Goal: Information Seeking & Learning: Learn about a topic

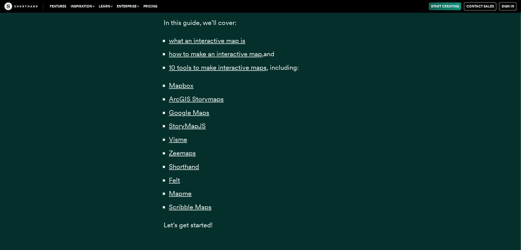
scroll to position [386, 0]
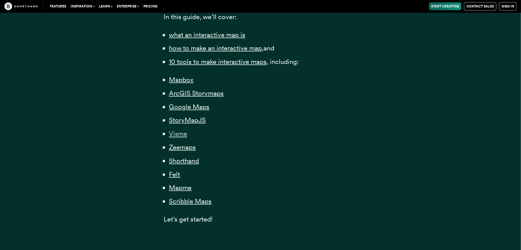
click at [182, 132] on span "Visme" at bounding box center [178, 134] width 18 height 8
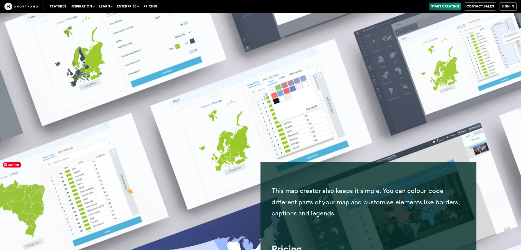
scroll to position [8448, 0]
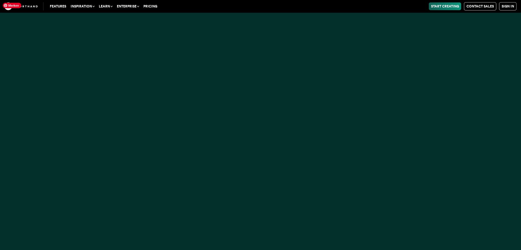
scroll to position [386, 0]
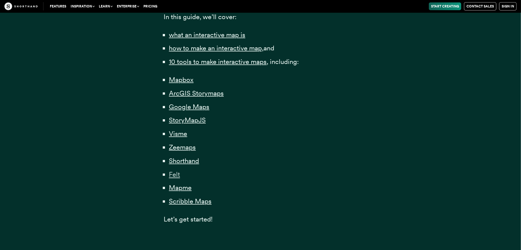
click at [176, 172] on span "Felt" at bounding box center [174, 174] width 11 height 8
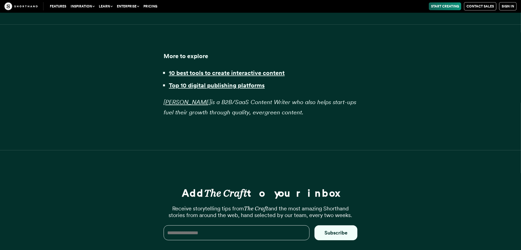
scroll to position [14603, 0]
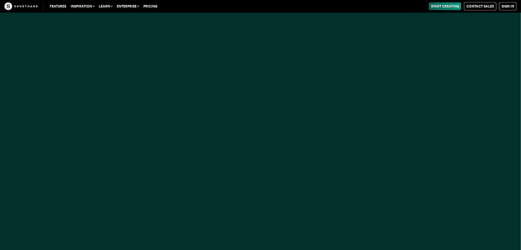
scroll to position [386, 0]
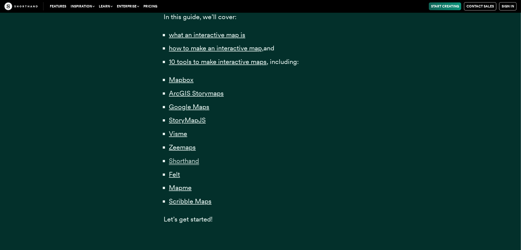
click at [183, 160] on span "Shorthand" at bounding box center [184, 161] width 30 height 8
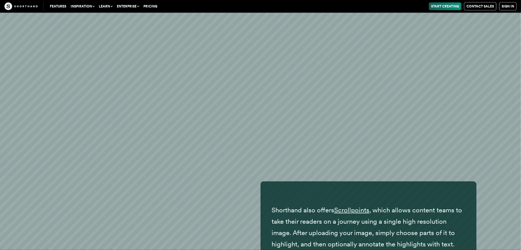
scroll to position [10223, 0]
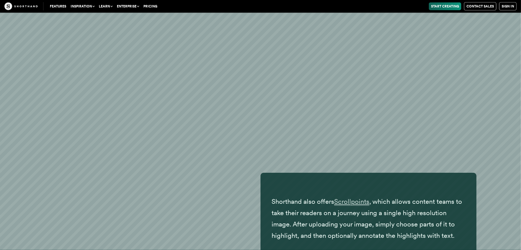
click at [350, 204] on span "Scrollpoints" at bounding box center [351, 201] width 35 height 8
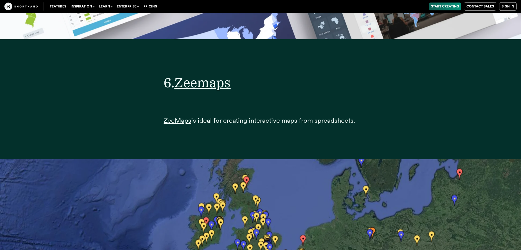
scroll to position [8853, 0]
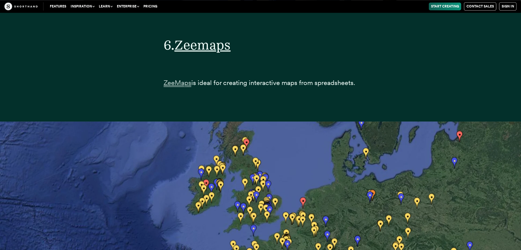
click at [178, 84] on span "ZeeMaps" at bounding box center [178, 83] width 28 height 8
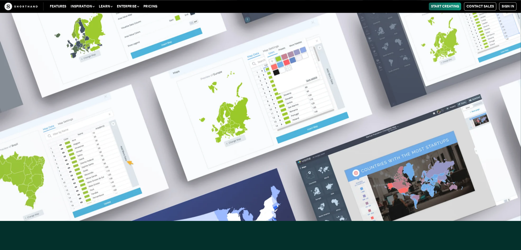
scroll to position [8589, 0]
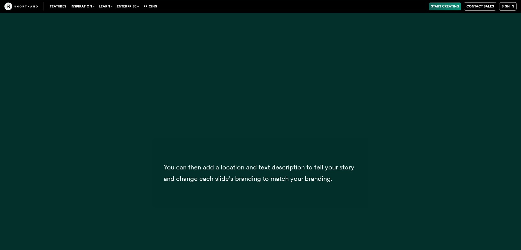
scroll to position [386, 0]
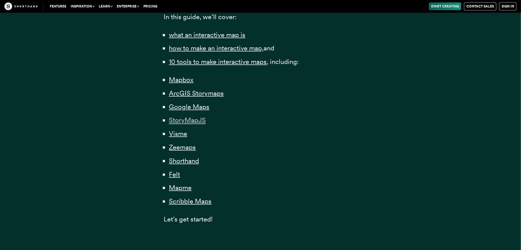
click at [196, 120] on span "StoryMapJS" at bounding box center [187, 120] width 37 height 8
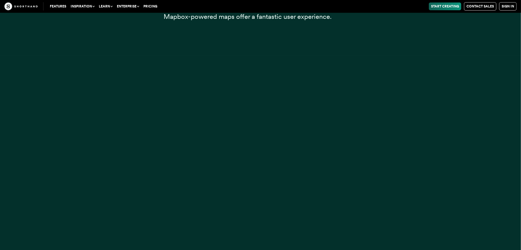
scroll to position [6208, 0]
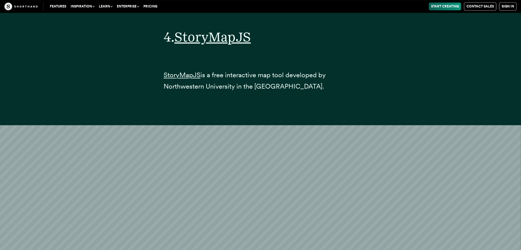
scroll to position [6225, 0]
click at [188, 78] on span "StoryMapJS" at bounding box center [182, 75] width 37 height 8
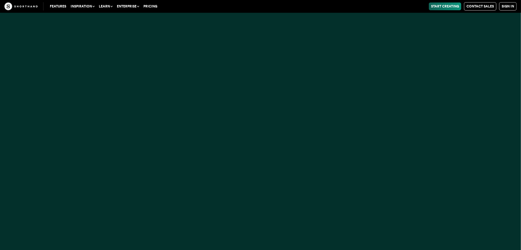
scroll to position [386, 0]
